Goal: Task Accomplishment & Management: Complete application form

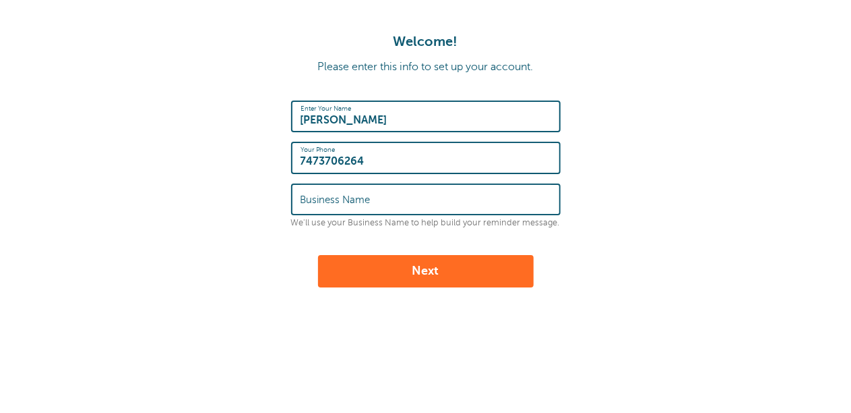
click at [371, 194] on input "Business Name" at bounding box center [426, 199] width 251 height 29
type input "EMM TRUCKING"
click at [446, 267] on button "Next" at bounding box center [426, 271] width 216 height 32
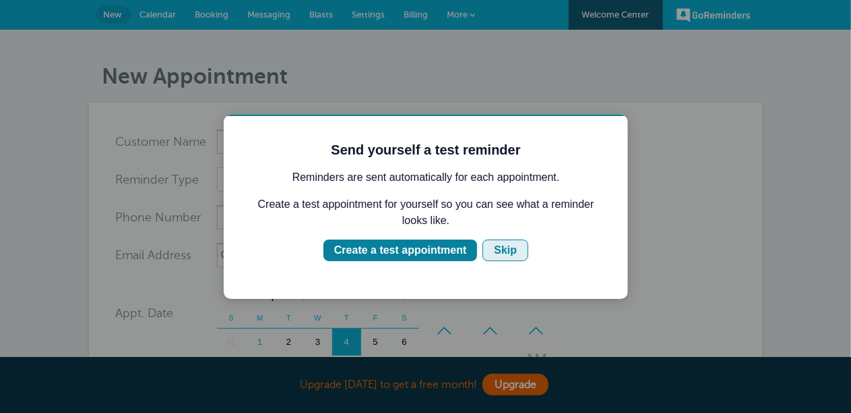
click at [510, 247] on div "Skip" at bounding box center [504, 249] width 23 height 16
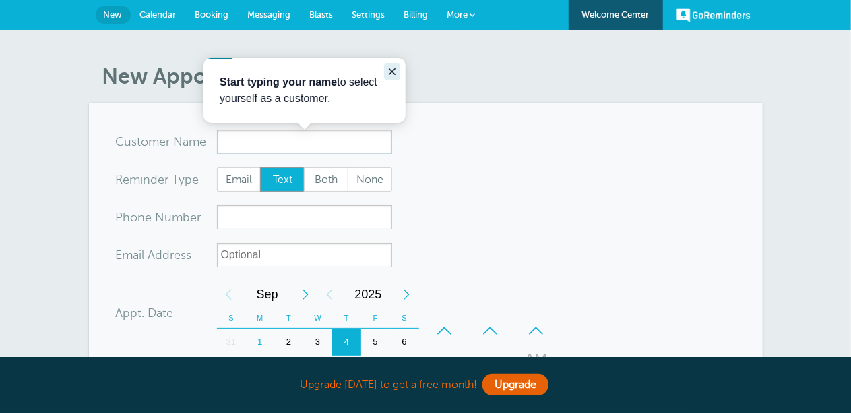
click at [394, 69] on icon "Close guide" at bounding box center [391, 70] width 11 height 11
